Goal: Information Seeking & Learning: Learn about a topic

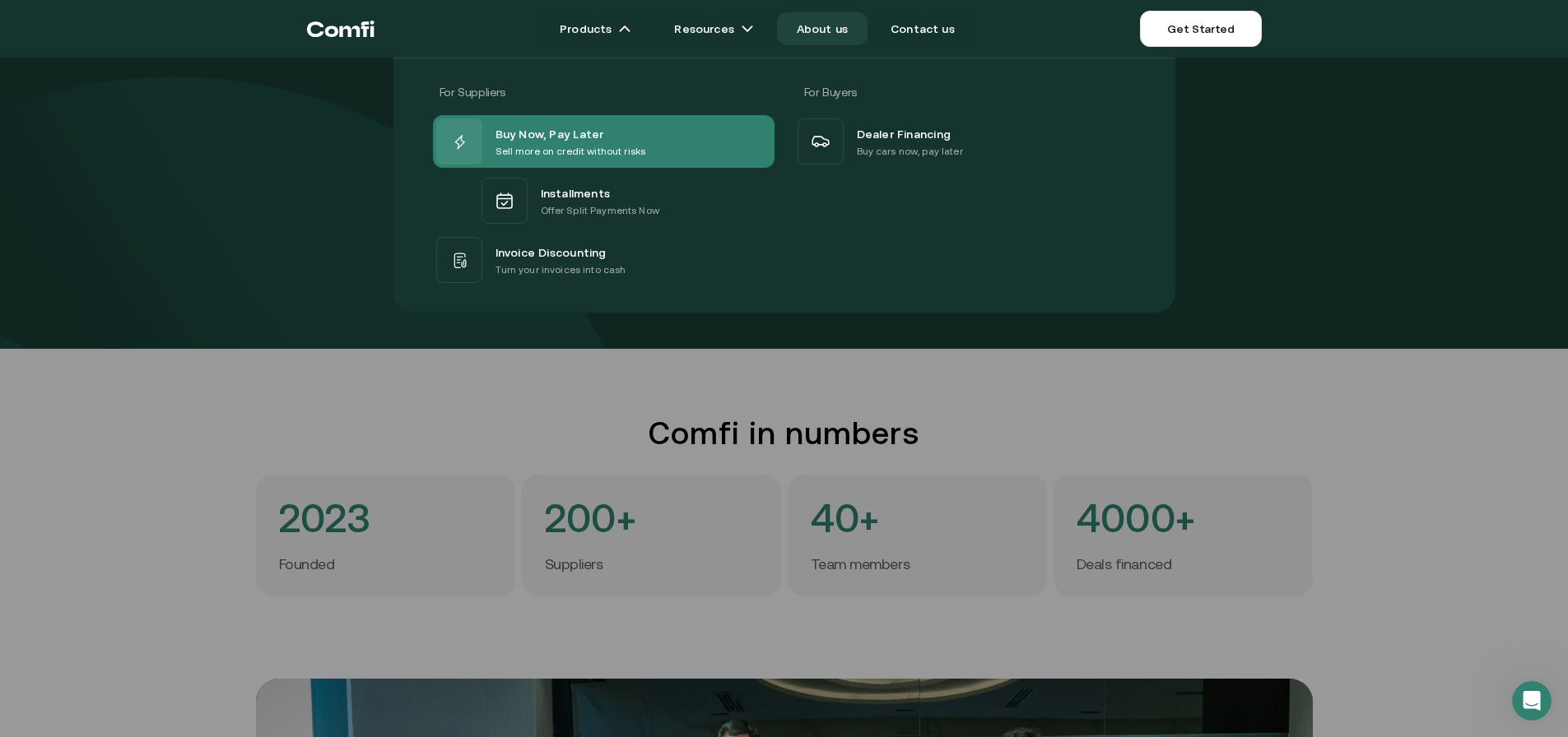
click at [550, 132] on span "Buy Now, Pay Later" at bounding box center [549, 133] width 109 height 20
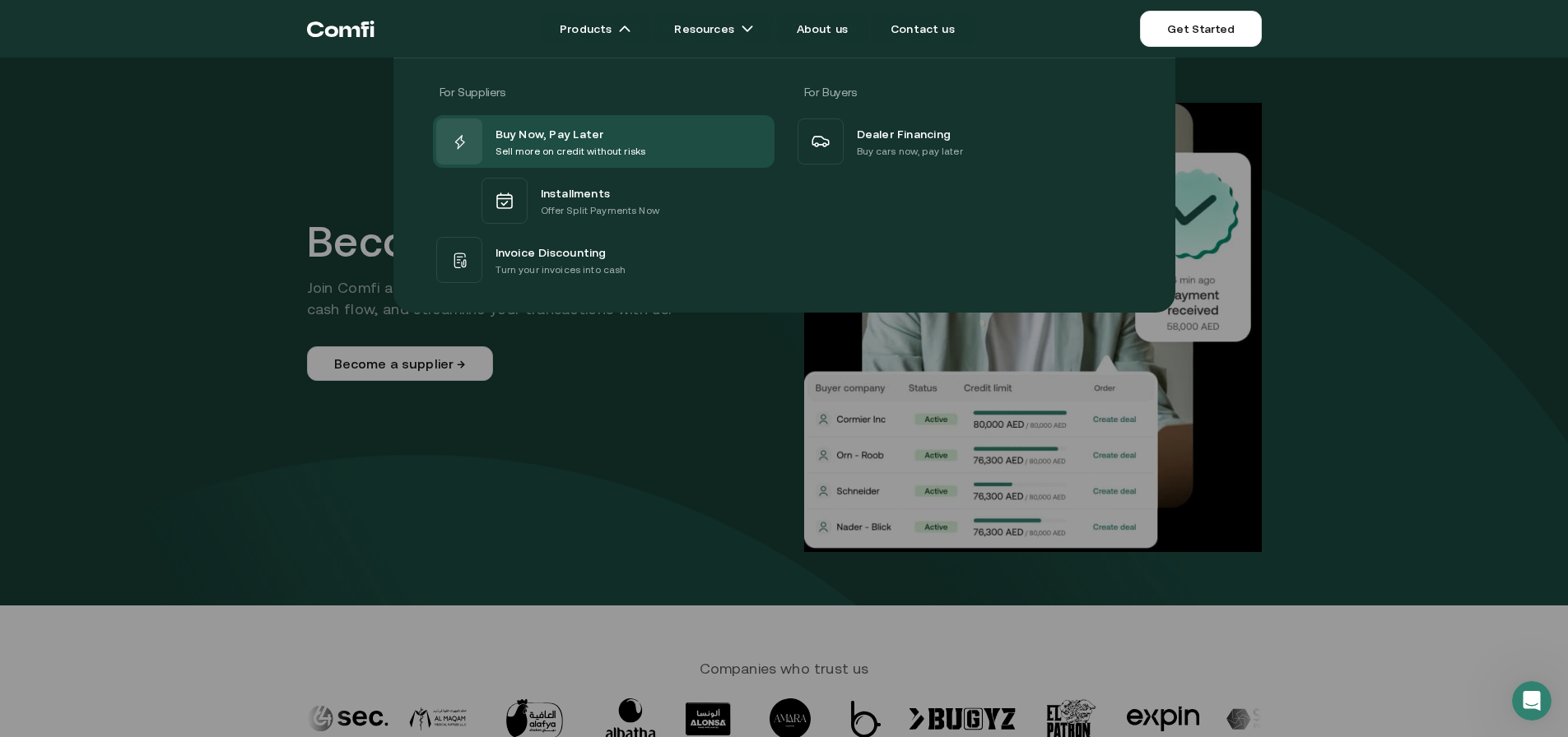
click at [246, 262] on div "For Suppliers For Buyers Buy Now, Pay Later Sell more on credit without risks I…" at bounding box center [784, 179] width 1568 height 268
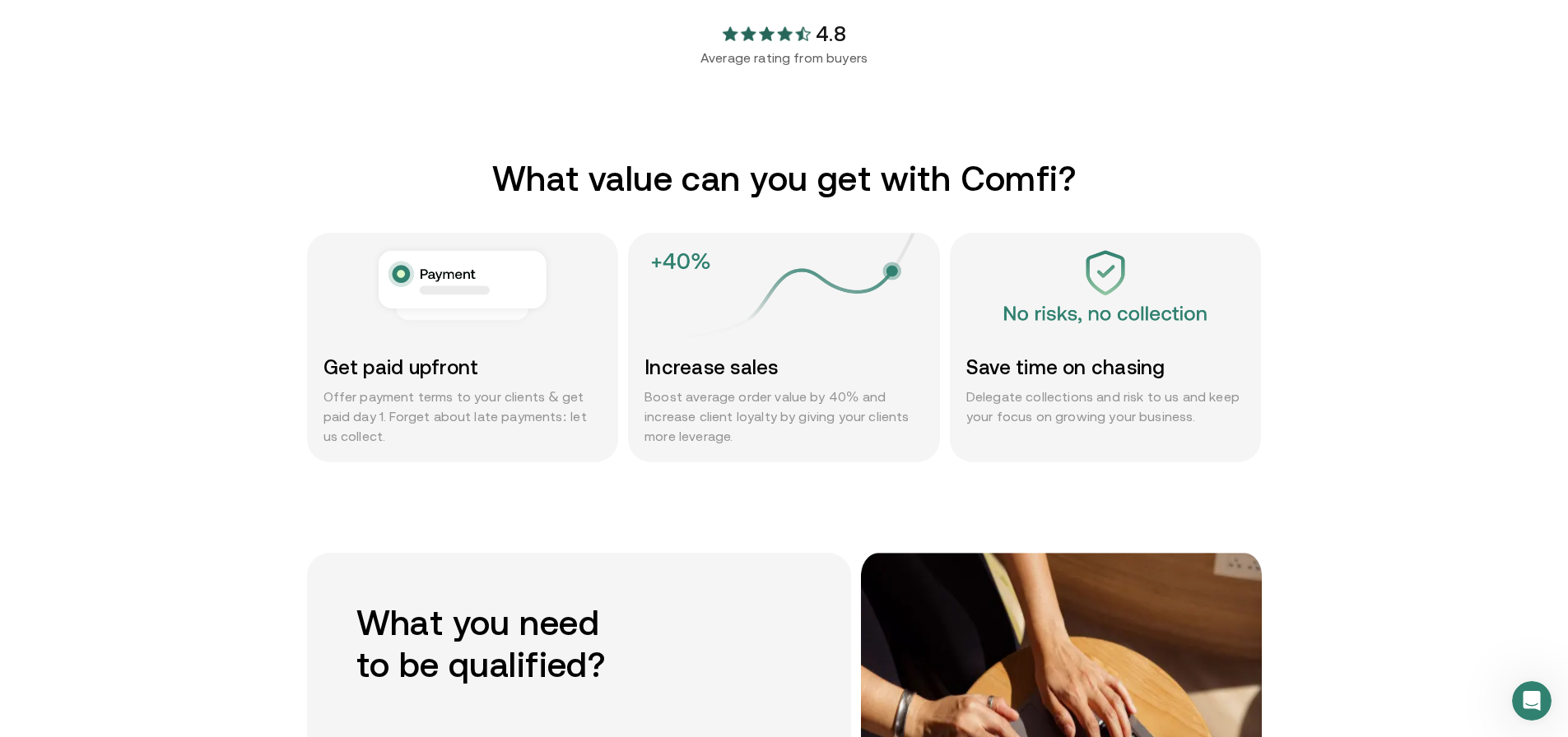
scroll to position [987, 0]
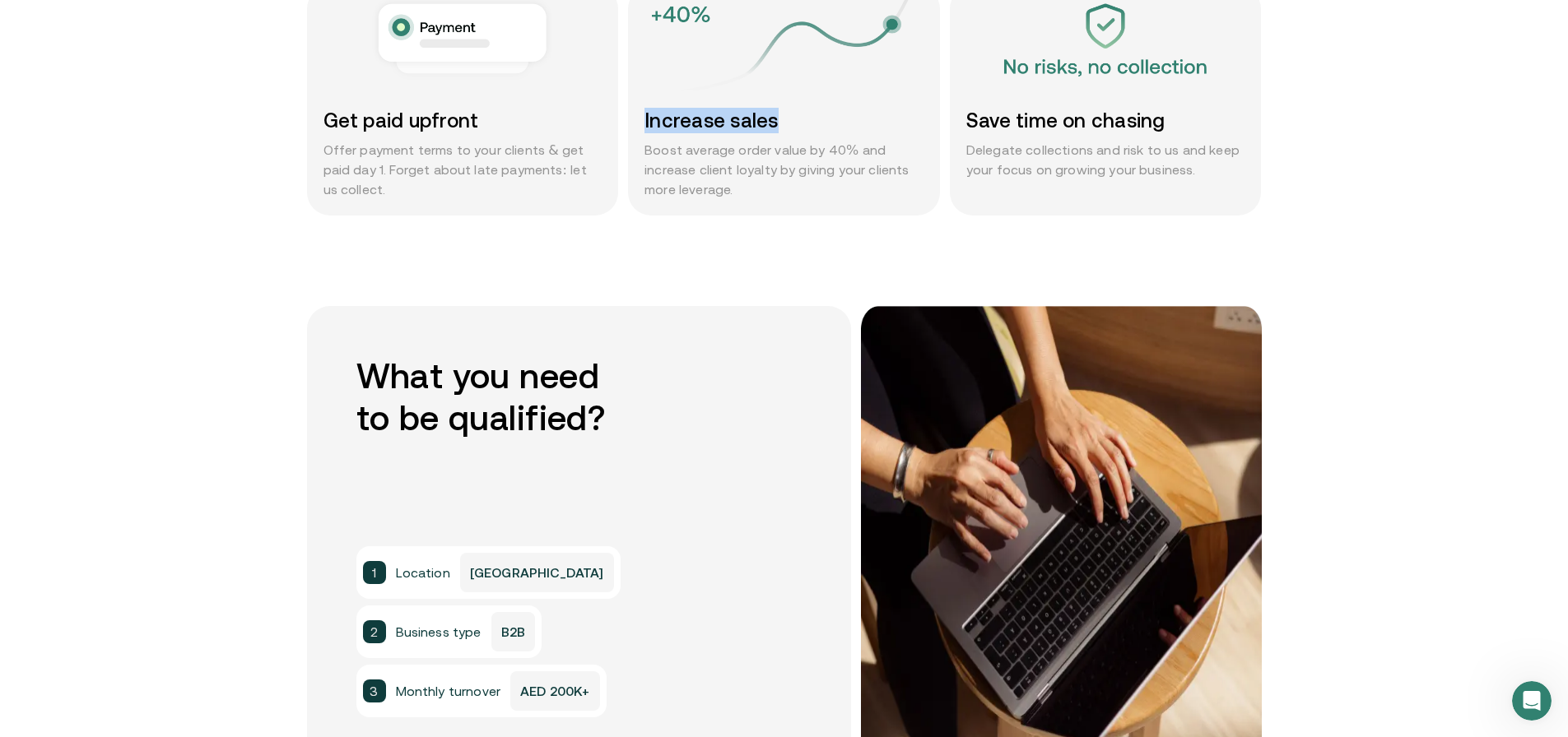
drag, startPoint x: 639, startPoint y: 113, endPoint x: 803, endPoint y: 118, distance: 164.1
click at [803, 118] on div "Increase sales Boost average order value by 40% and increase client loyalty by …" at bounding box center [784, 153] width 312 height 124
copy h3 "Increase sales"
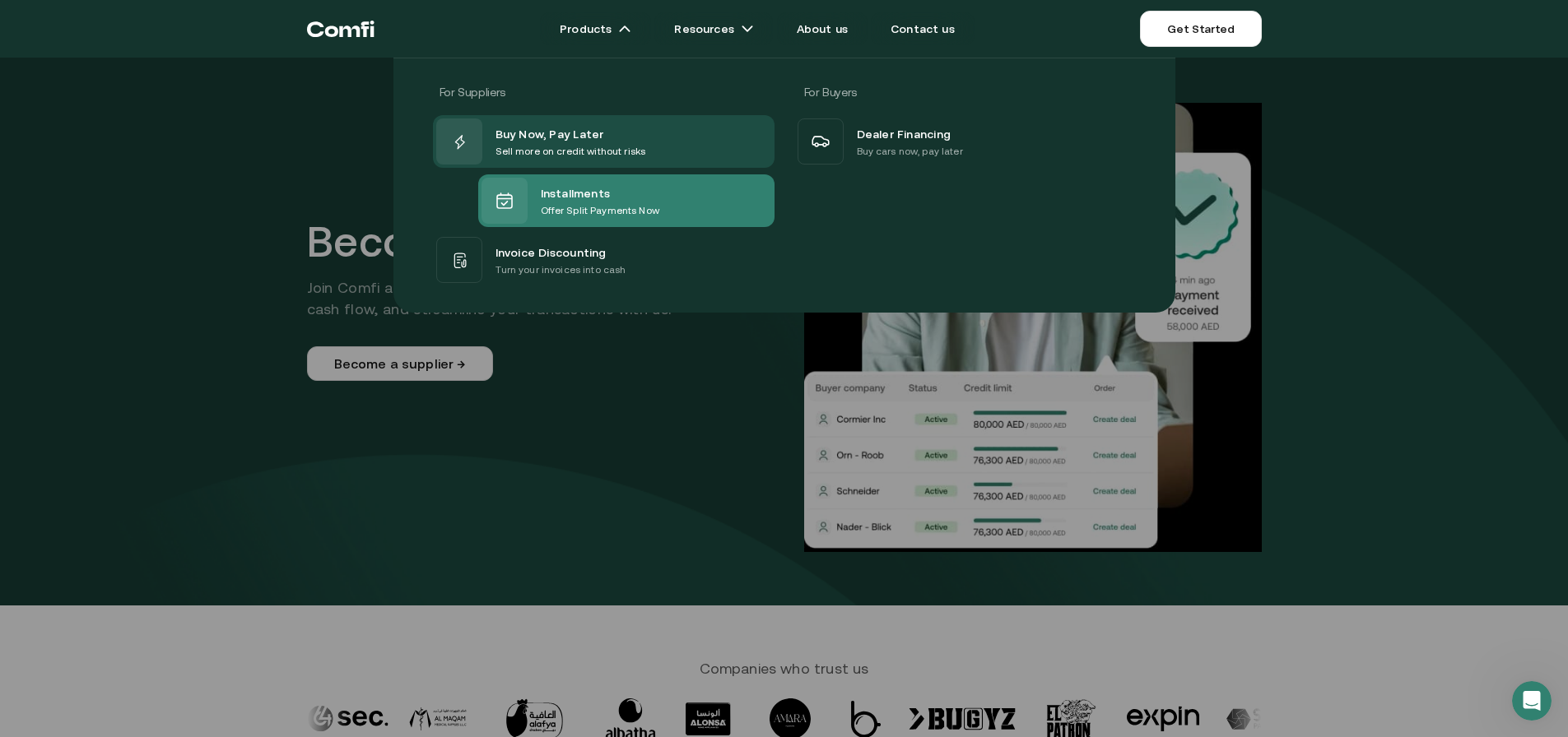
click at [608, 204] on p "Offer Split Payments Now" at bounding box center [599, 210] width 119 height 16
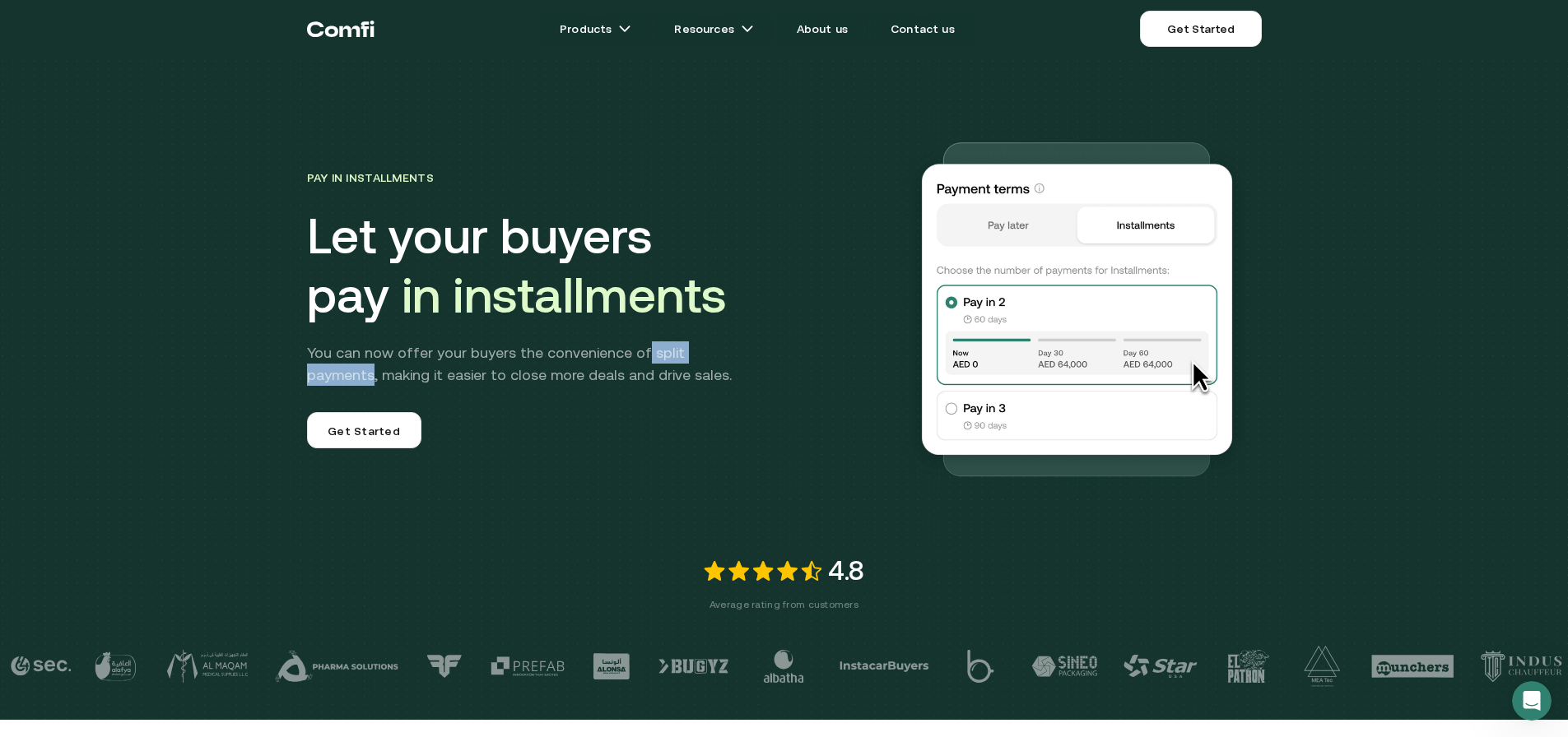
drag, startPoint x: 647, startPoint y: 355, endPoint x: 742, endPoint y: 356, distance: 95.0
click at [742, 356] on p "You can now offer your buyers the convenience of split payments, making it easi…" at bounding box center [531, 363] width 448 height 44
copy p "split payments"
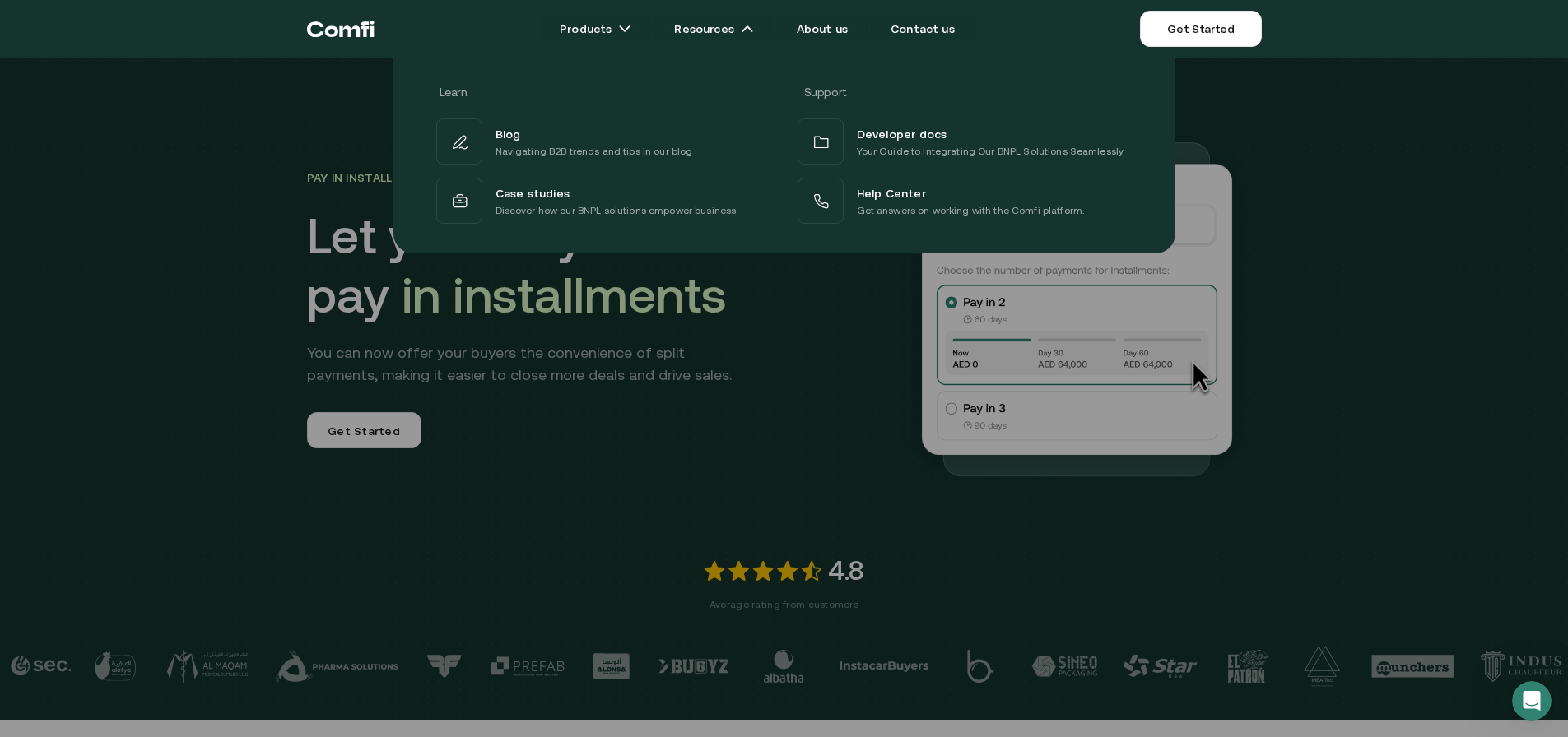
click at [677, 416] on div at bounding box center [784, 426] width 1568 height 737
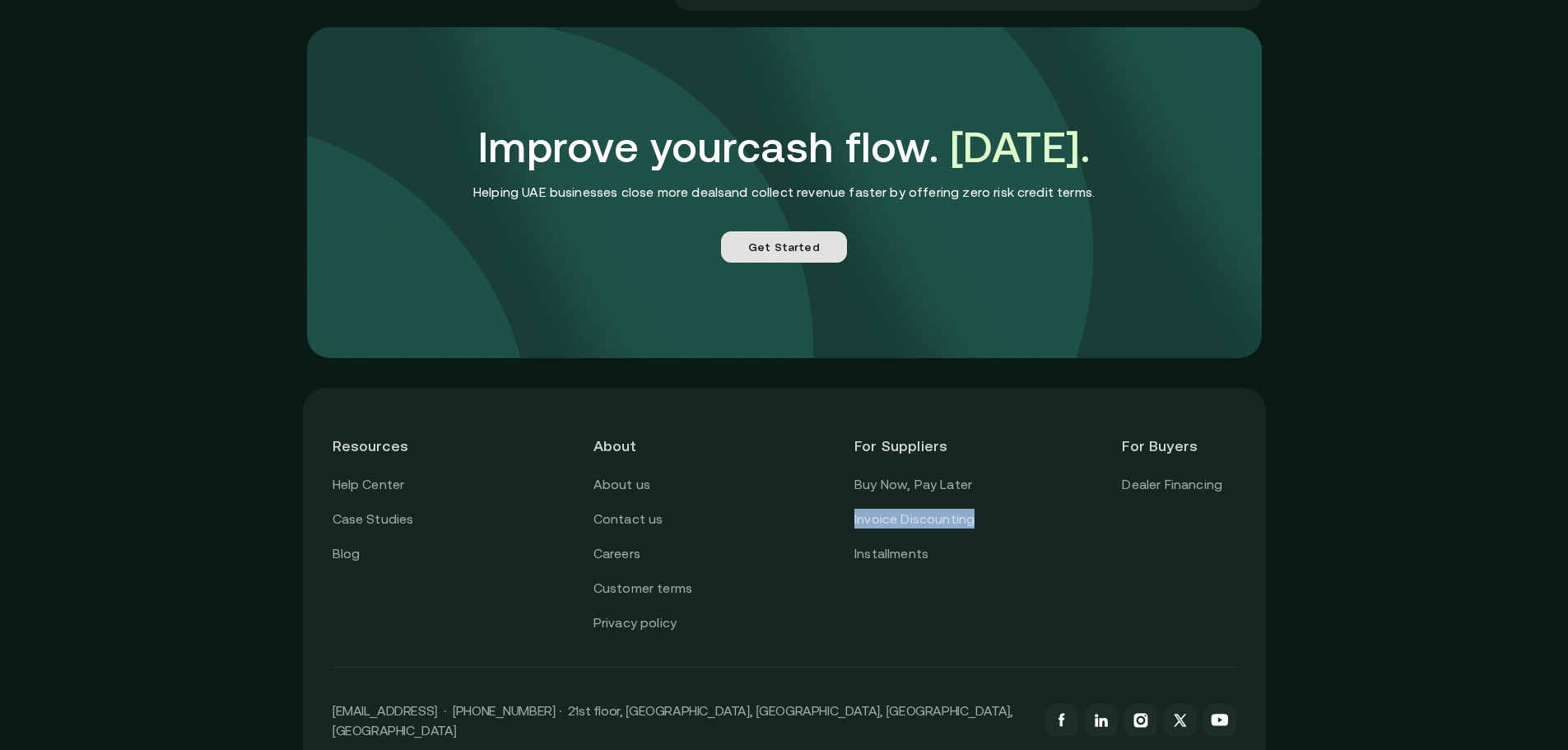
scroll to position [4117, 0]
click at [816, 246] on link "Get Started" at bounding box center [784, 247] width 126 height 31
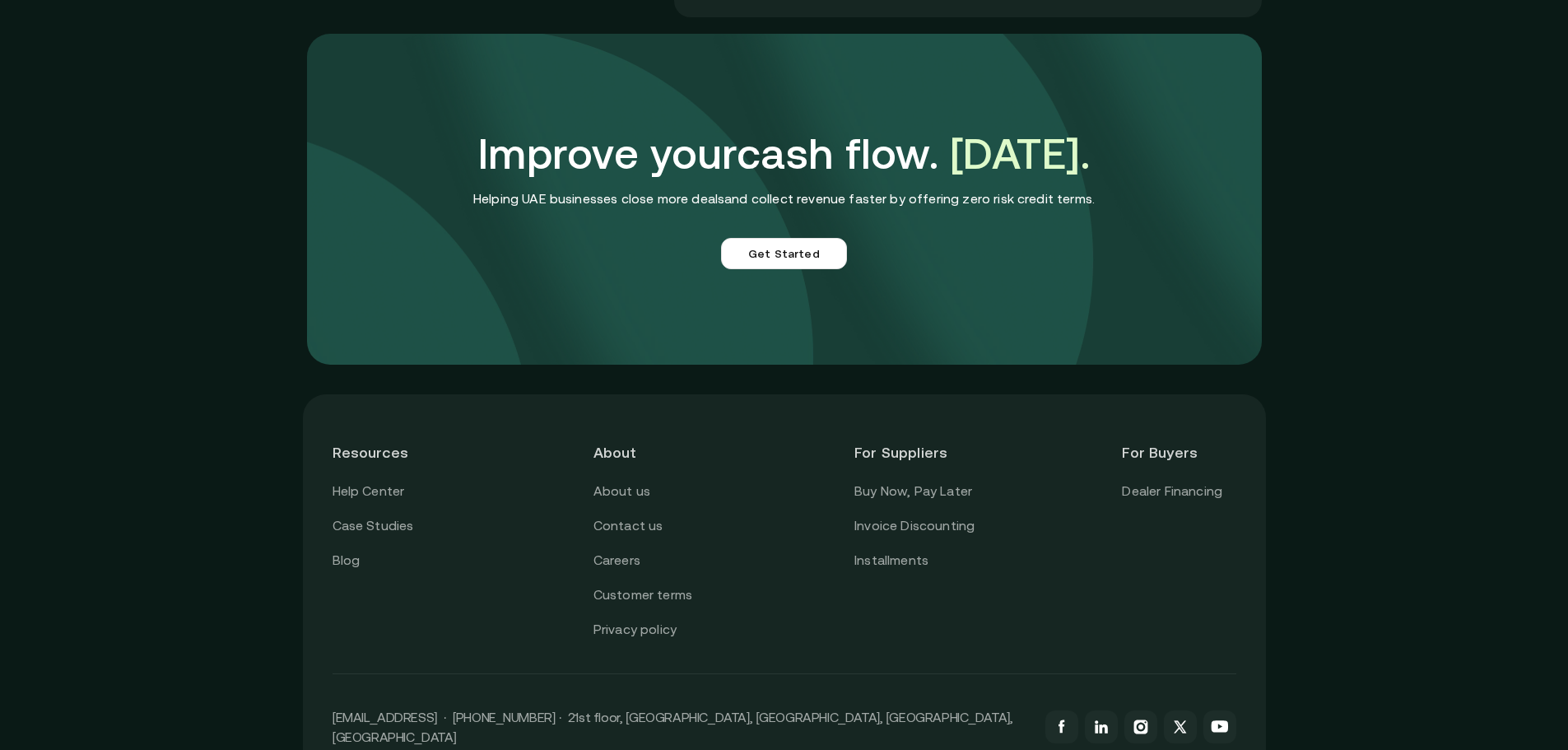
scroll to position [4117, 0]
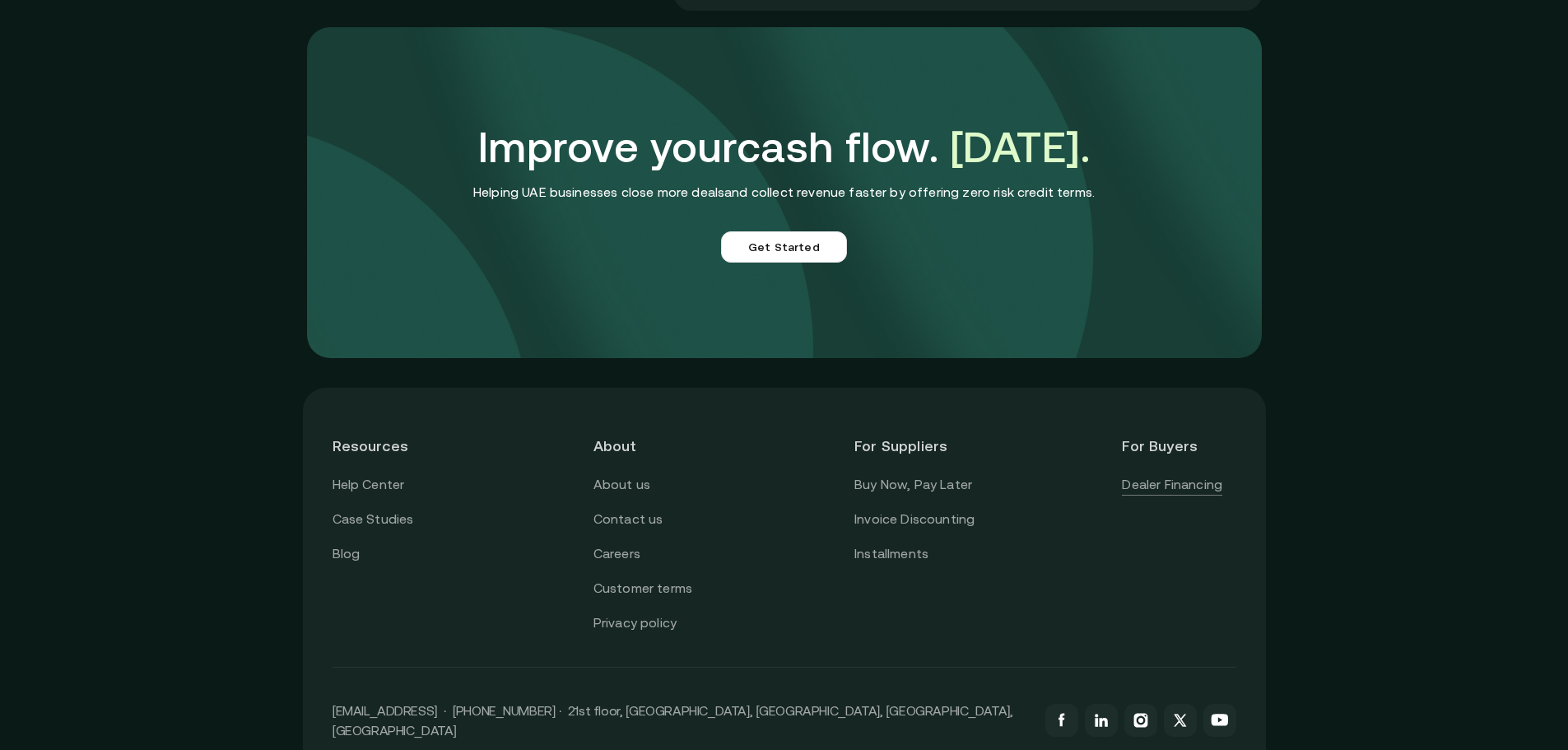
click at [1194, 481] on link "Dealer Financing" at bounding box center [1172, 485] width 100 height 21
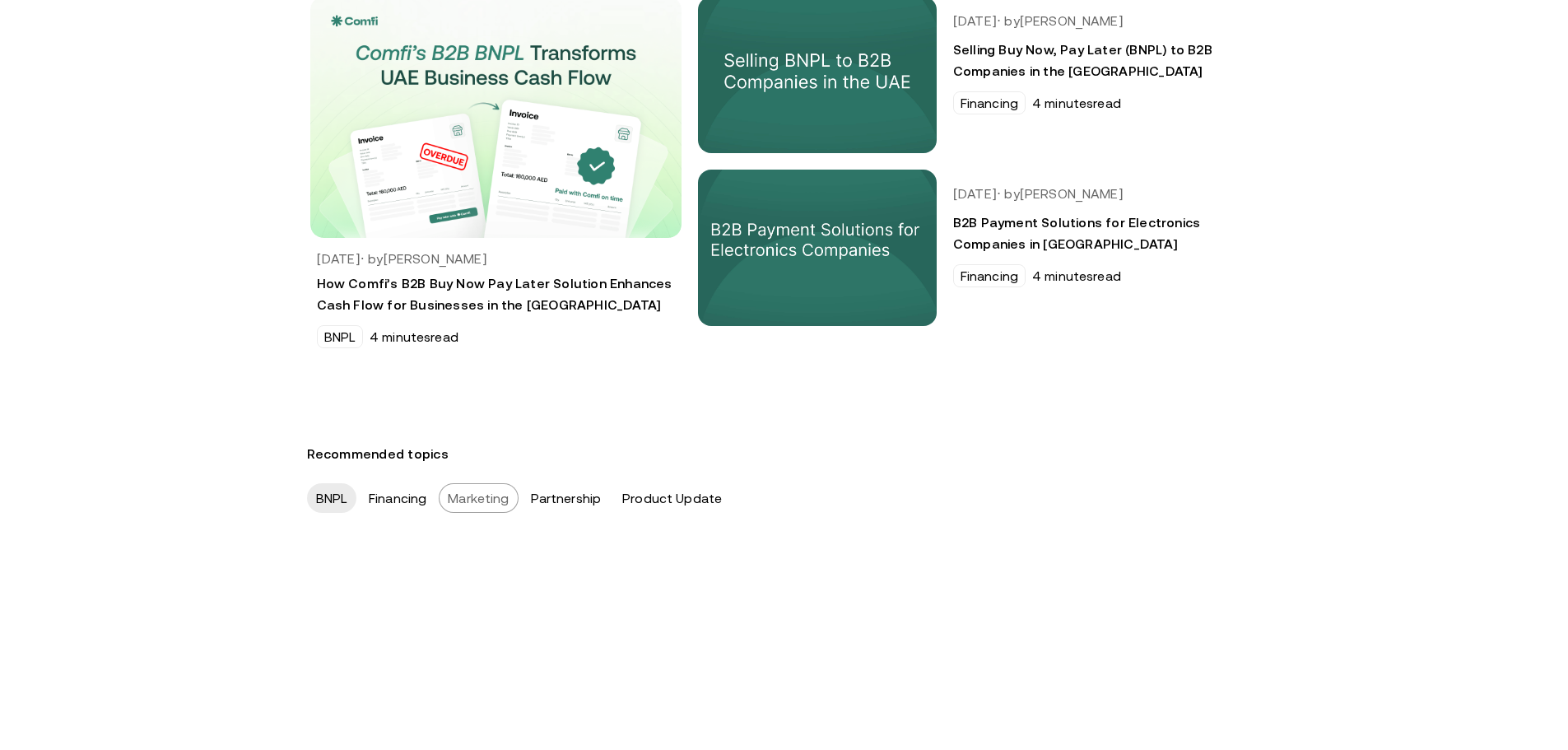
click at [481, 507] on div "Marketing" at bounding box center [478, 497] width 79 height 30
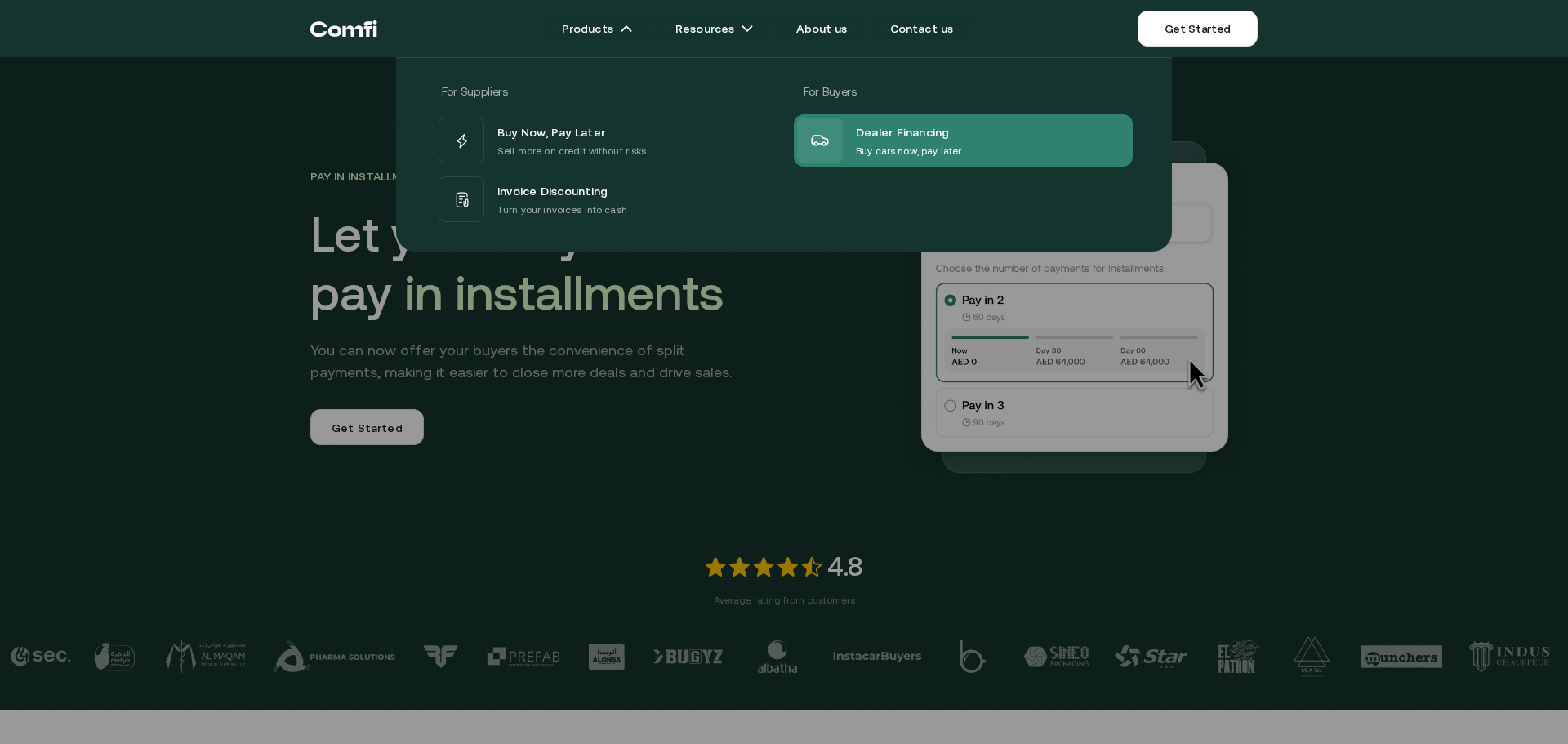
click at [826, 142] on icon at bounding box center [819, 141] width 20 height 20
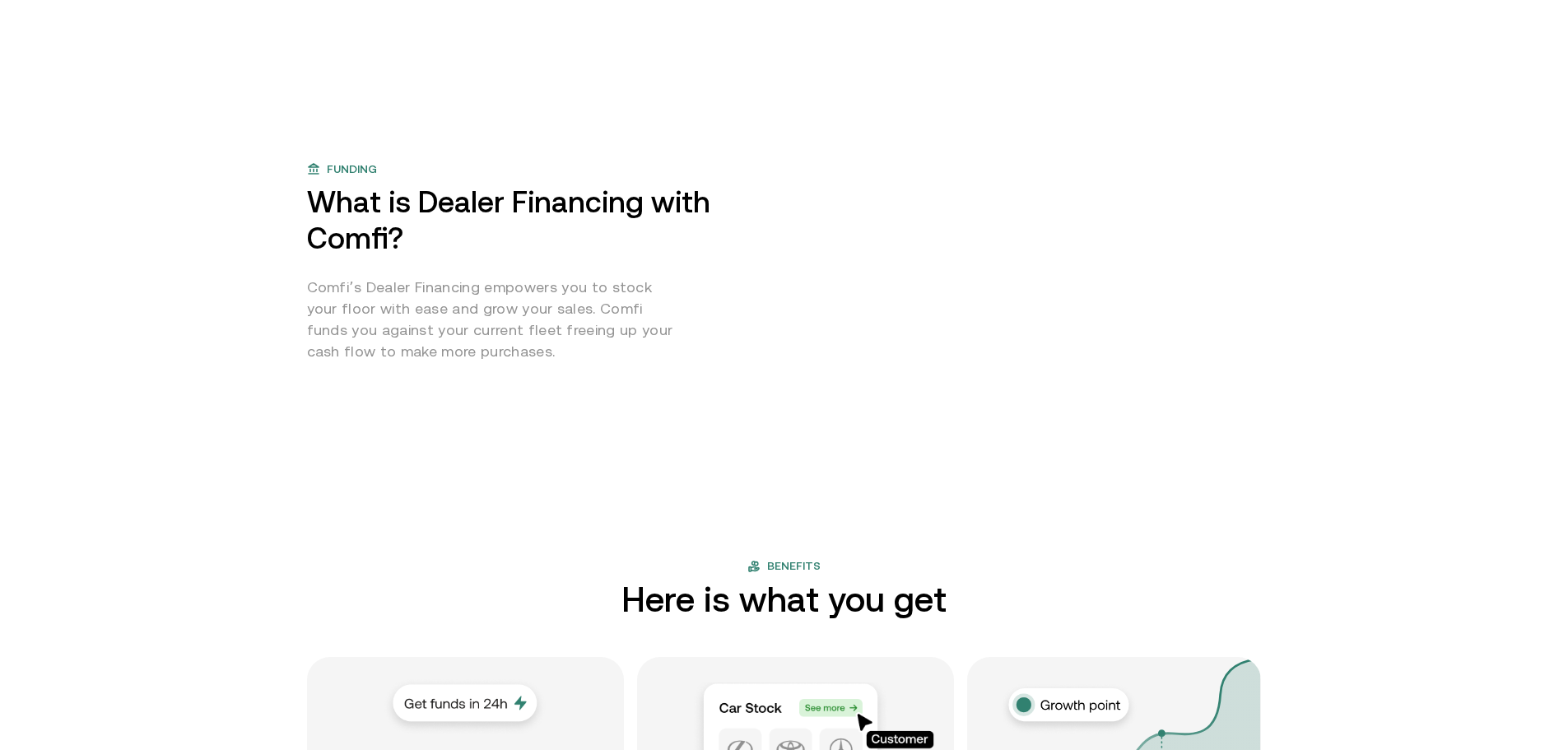
scroll to position [658, 0]
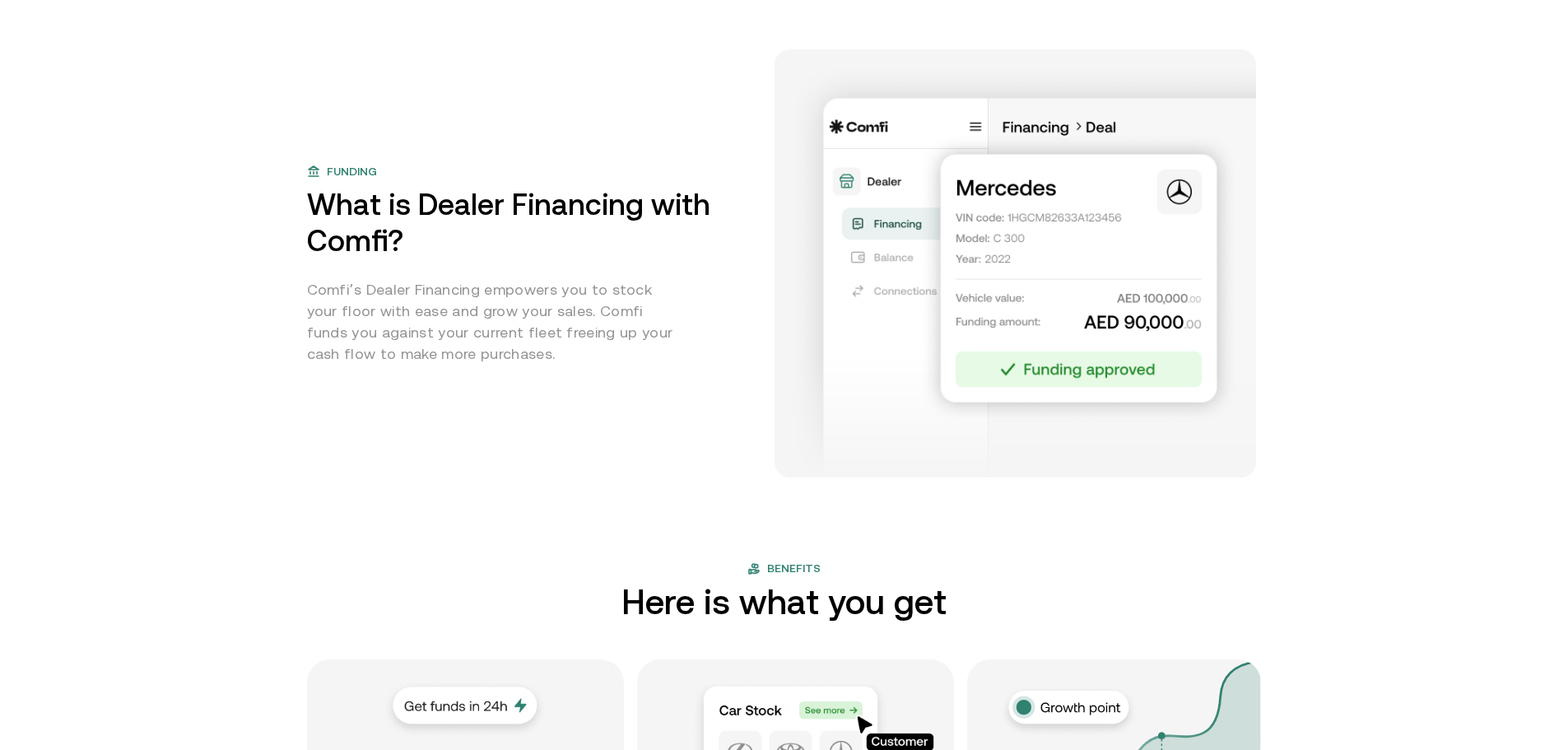
click at [682, 308] on p "Comfi’s Dealer Financing empowers you to stock your floor with ease and grow yo…" at bounding box center [495, 322] width 376 height 86
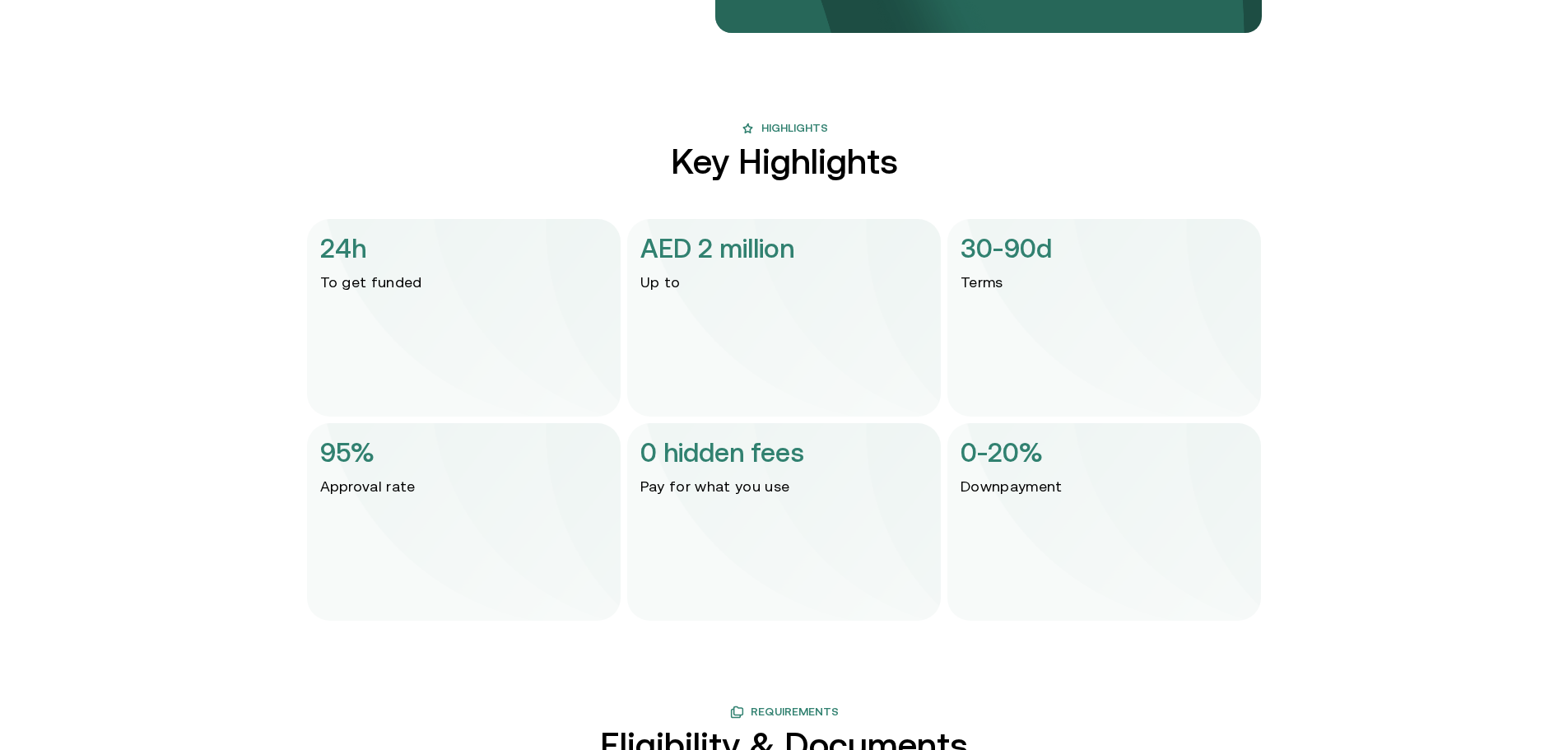
scroll to position [1787, 0]
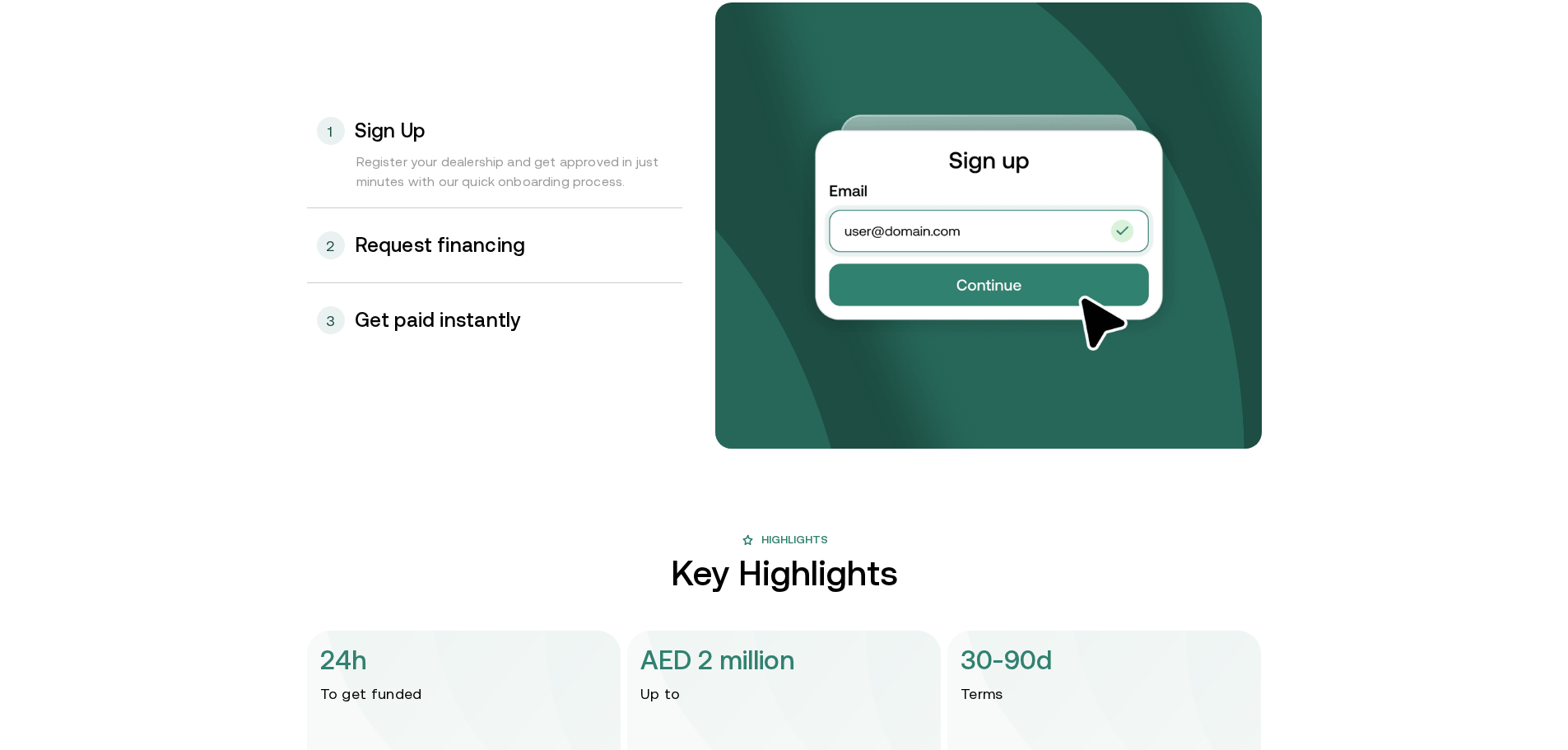
click at [523, 398] on div "3 Get paid instantly 2 Request financing 1 Sign Up Register your dealership and…" at bounding box center [784, 226] width 955 height 446
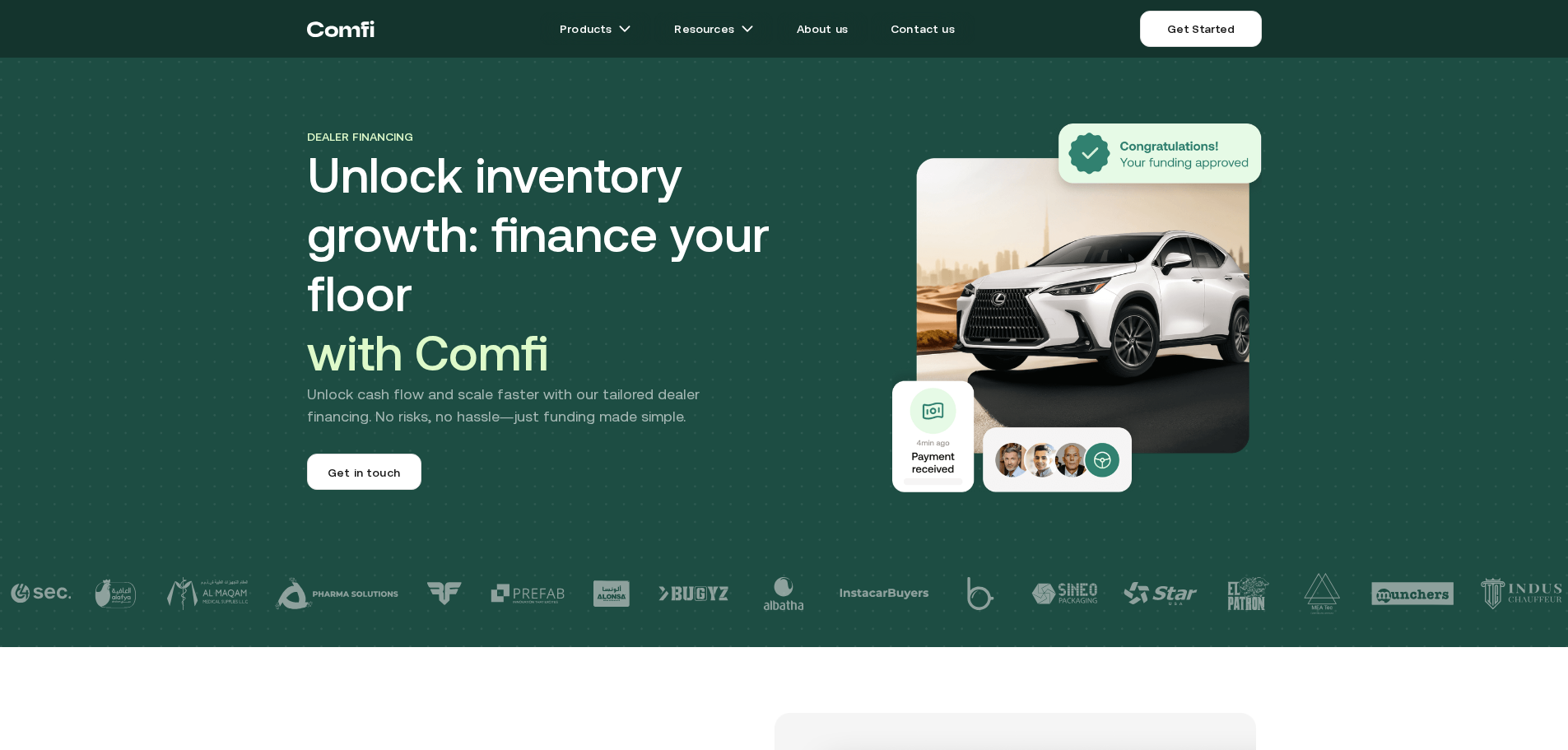
click at [640, 240] on h1 "Unlock inventory growth: finance your floor with Comfi" at bounding box center [587, 264] width 560 height 237
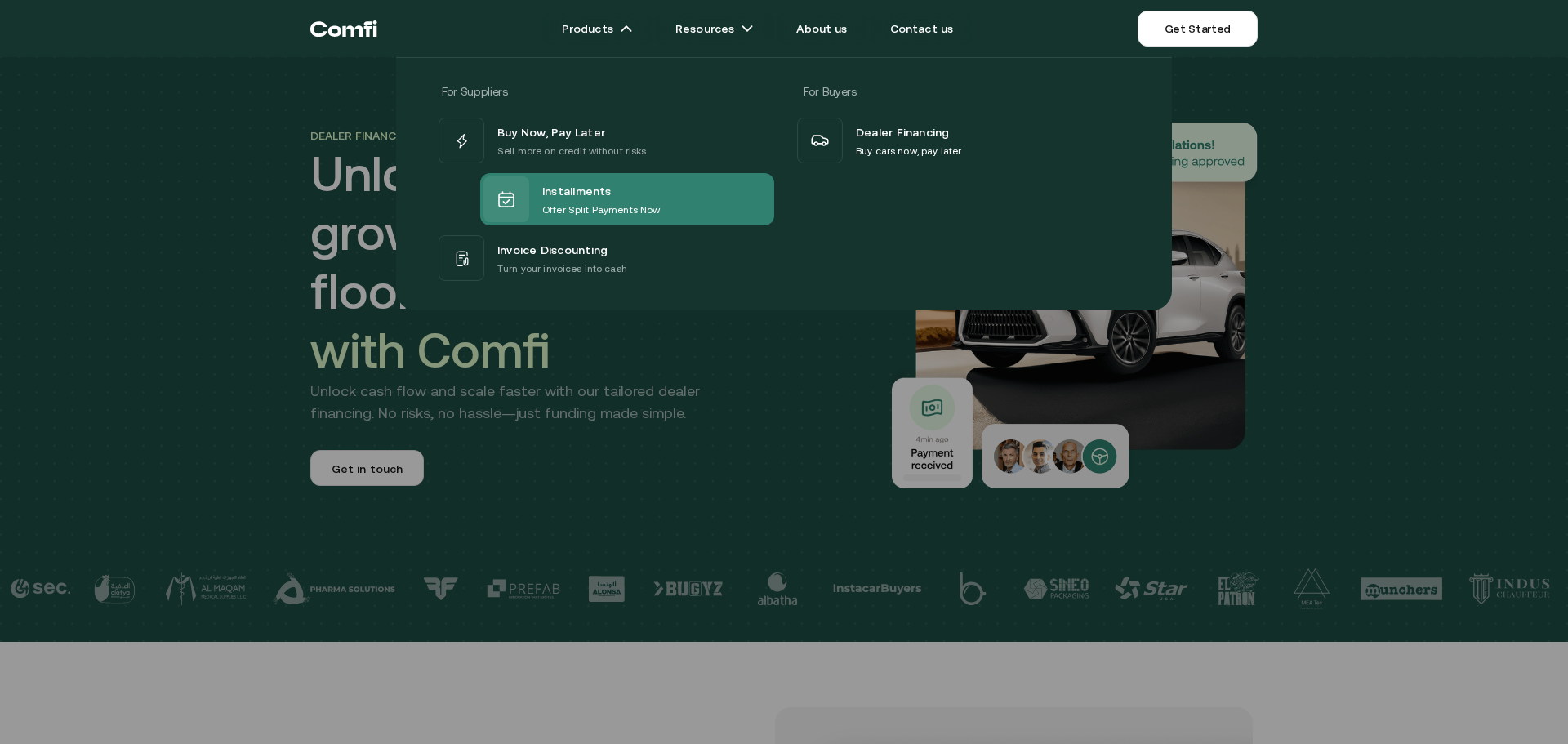
click at [619, 193] on div "Installments" at bounding box center [600, 191] width 118 height 21
